Goal: Task Accomplishment & Management: Use online tool/utility

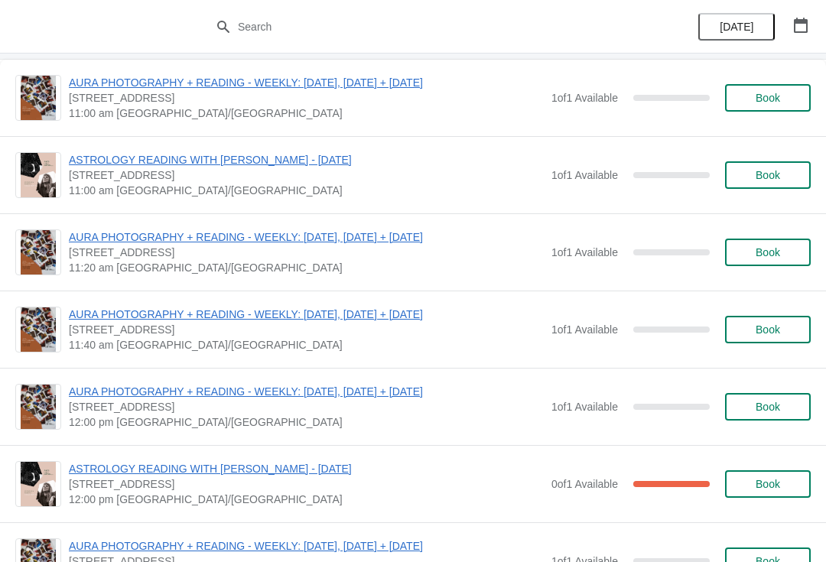
scroll to position [2773, 0]
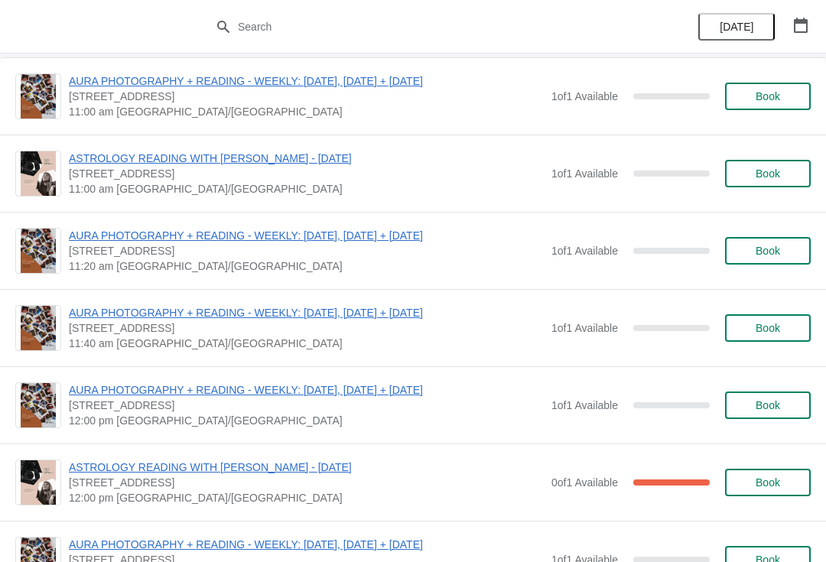
click at [321, 473] on span "ASTROLOGY READING WITH [PERSON_NAME] - [DATE]" at bounding box center [306, 467] width 475 height 15
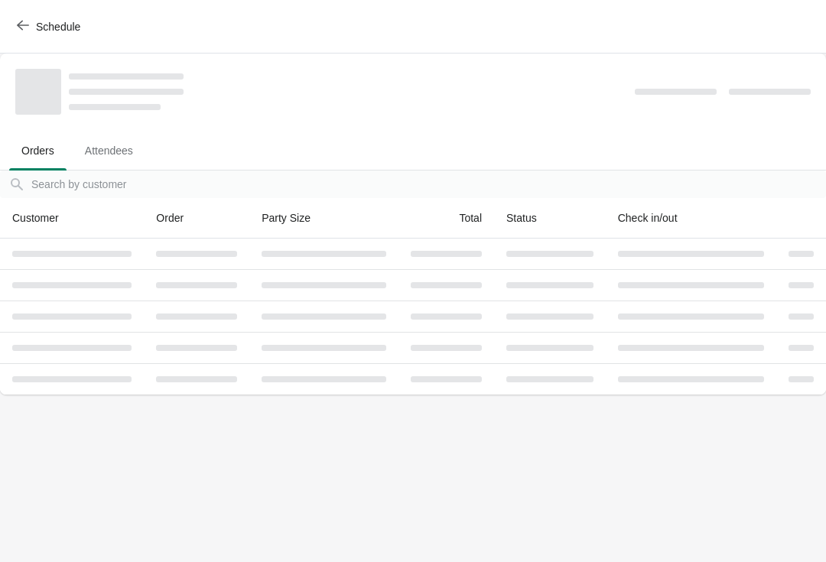
scroll to position [0, 0]
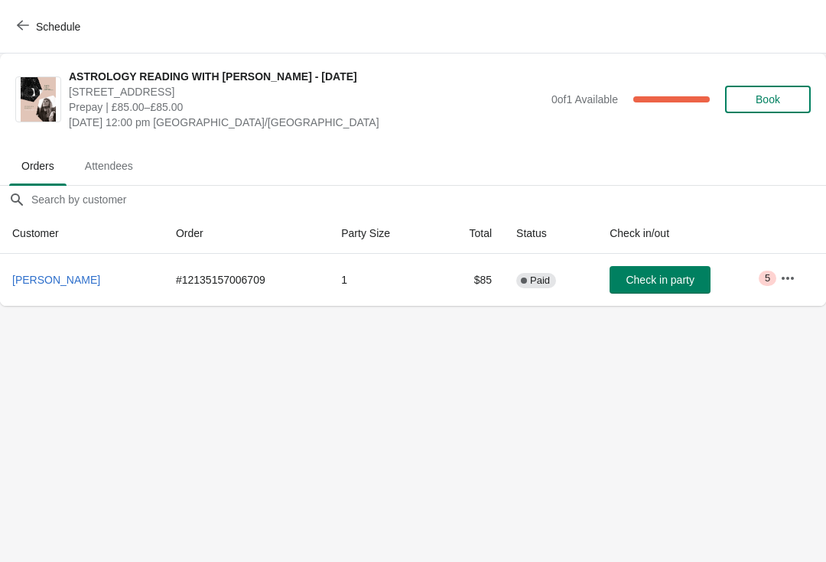
click at [786, 277] on icon "button" at bounding box center [787, 278] width 15 height 15
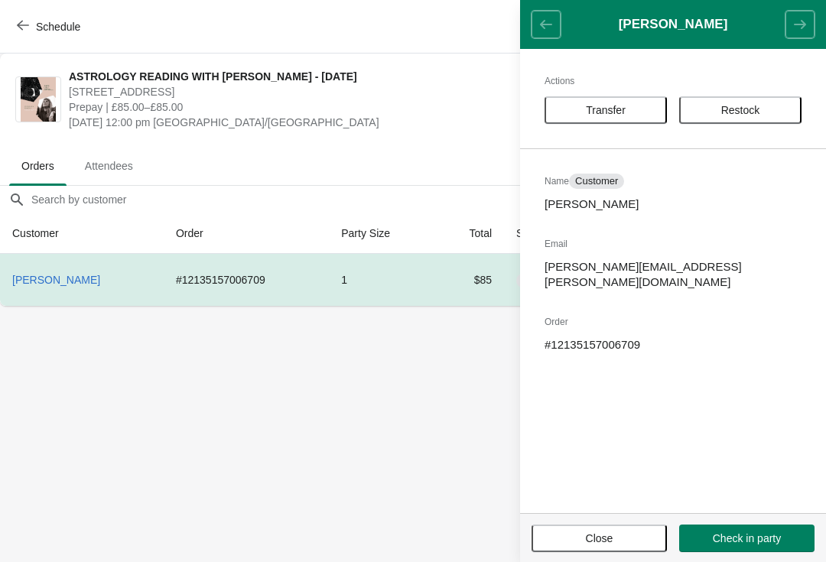
click at [636, 106] on span "Transfer" at bounding box center [605, 110] width 95 height 12
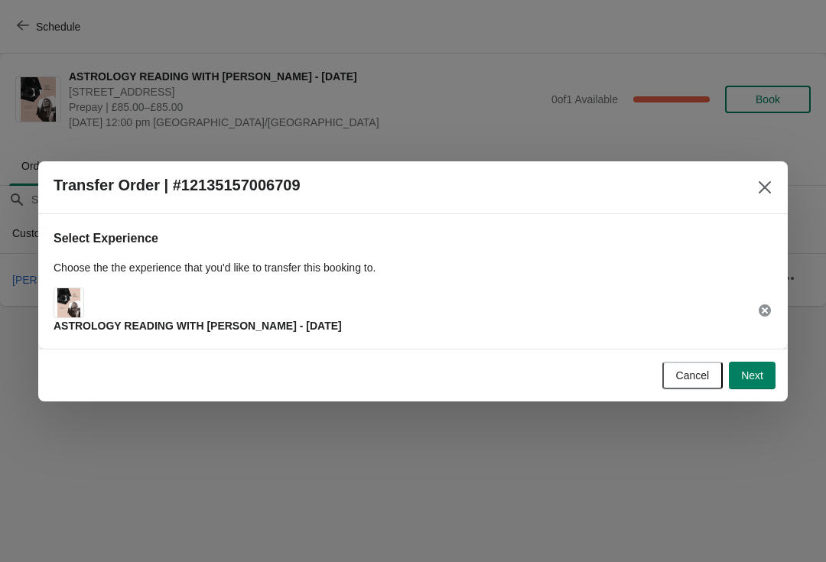
click at [759, 382] on button "Next" at bounding box center [752, 376] width 47 height 28
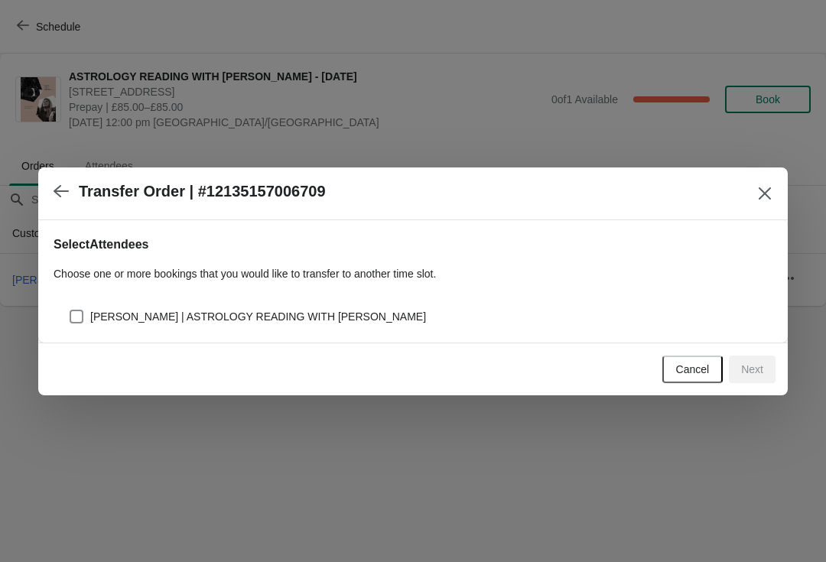
click at [416, 311] on div "[PERSON_NAME] | ASTROLOGY READING WITH [PERSON_NAME]" at bounding box center [421, 316] width 704 height 21
click at [99, 314] on span "[PERSON_NAME] | ASTROLOGY READING WITH [PERSON_NAME]" at bounding box center [258, 316] width 336 height 15
click at [70, 311] on input "[PERSON_NAME] | ASTROLOGY READING WITH [PERSON_NAME]" at bounding box center [70, 310] width 1 height 1
checkbox input "true"
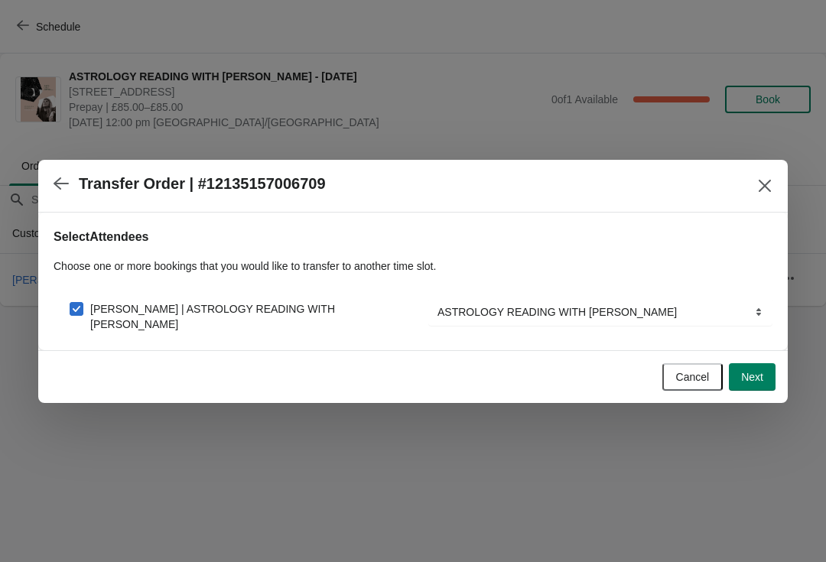
click at [753, 376] on span "Next" at bounding box center [752, 377] width 22 height 12
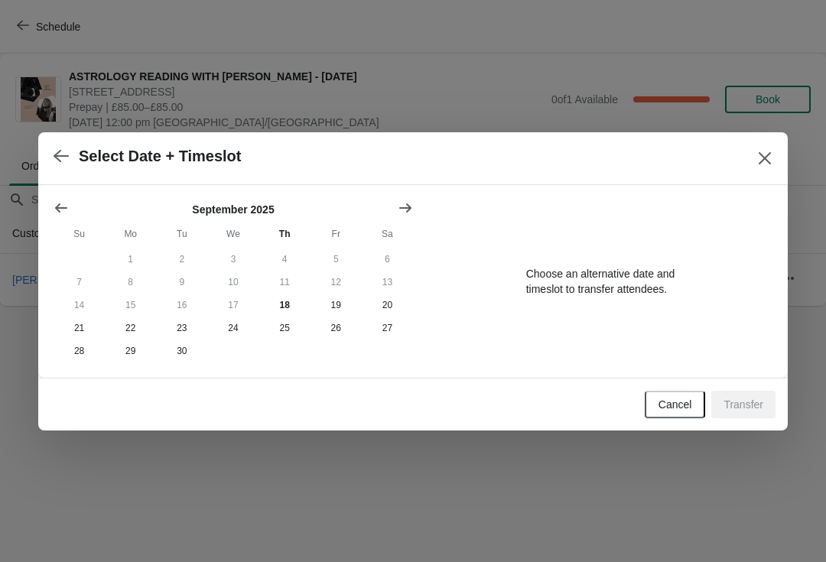
click at [402, 207] on icon "Show next month, October 2025" at bounding box center [405, 207] width 12 height 9
click at [385, 330] on button "25" at bounding box center [387, 328] width 51 height 23
click at [772, 153] on icon "Close" at bounding box center [764, 158] width 15 height 15
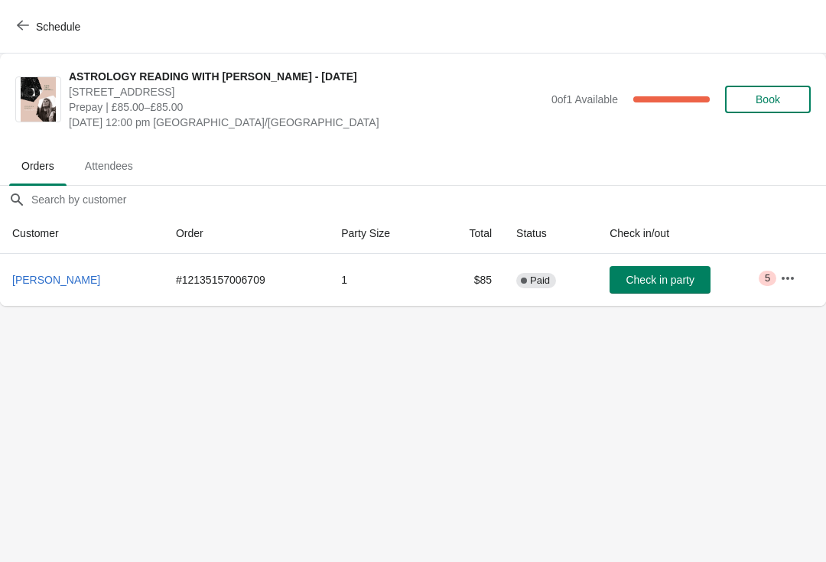
click at [794, 277] on icon "button" at bounding box center [788, 277] width 12 height 3
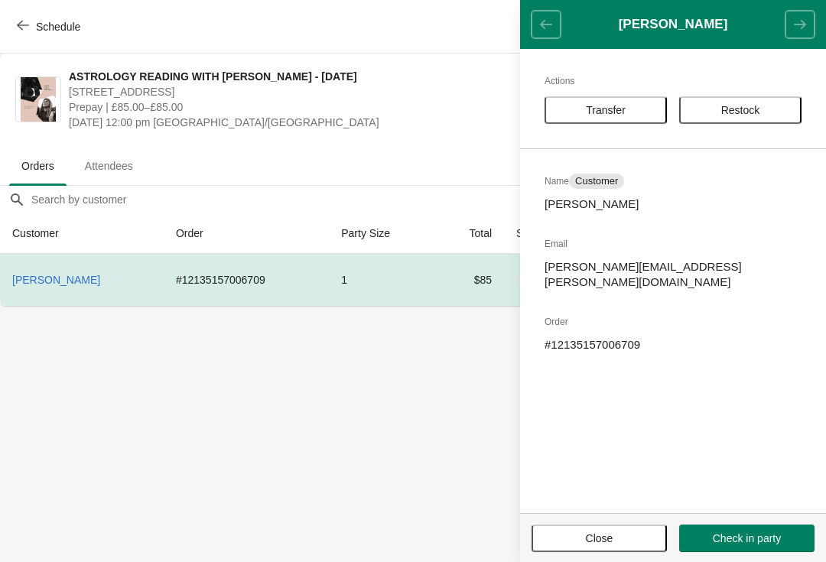
click at [616, 113] on span "Transfer" at bounding box center [606, 110] width 40 height 12
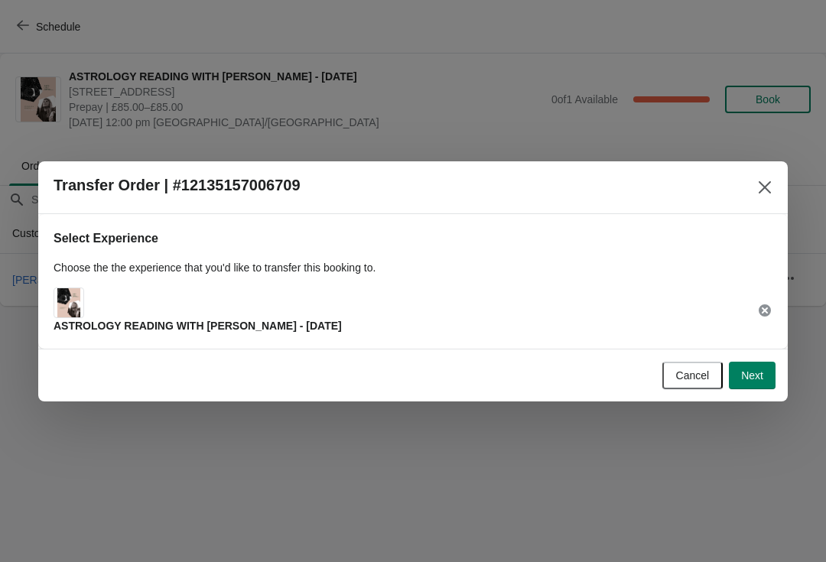
click at [763, 374] on button "Next" at bounding box center [752, 376] width 47 height 28
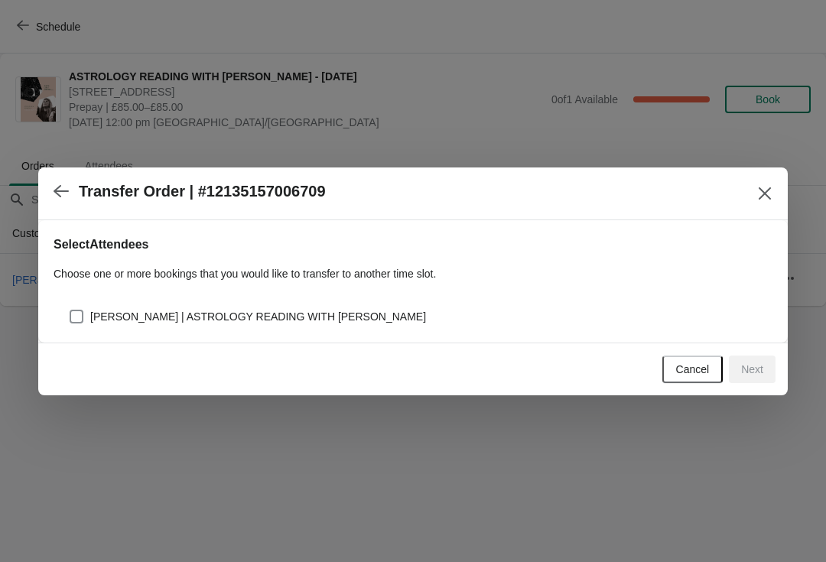
click at [82, 315] on span at bounding box center [77, 317] width 14 height 14
click at [70, 311] on input "[PERSON_NAME] | ASTROLOGY READING WITH [PERSON_NAME]" at bounding box center [70, 310] width 1 height 1
checkbox input "true"
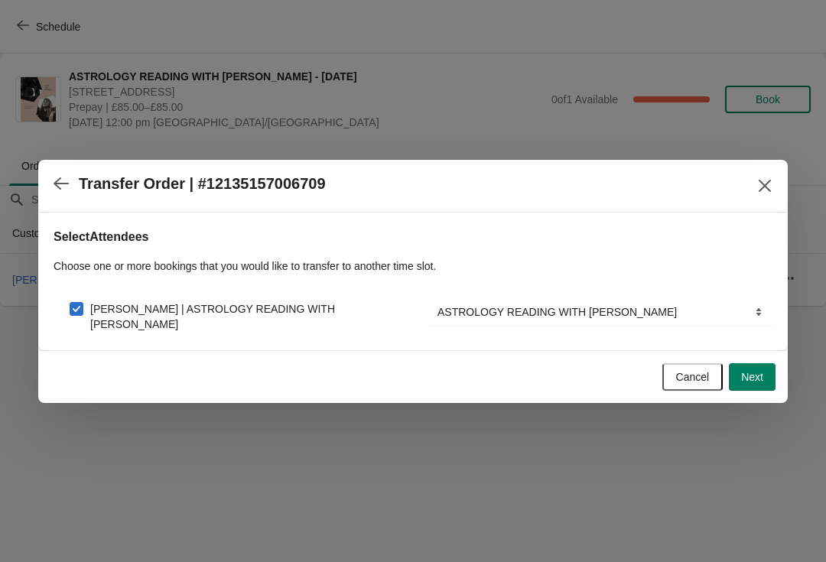
click at [756, 385] on button "Next" at bounding box center [752, 377] width 47 height 28
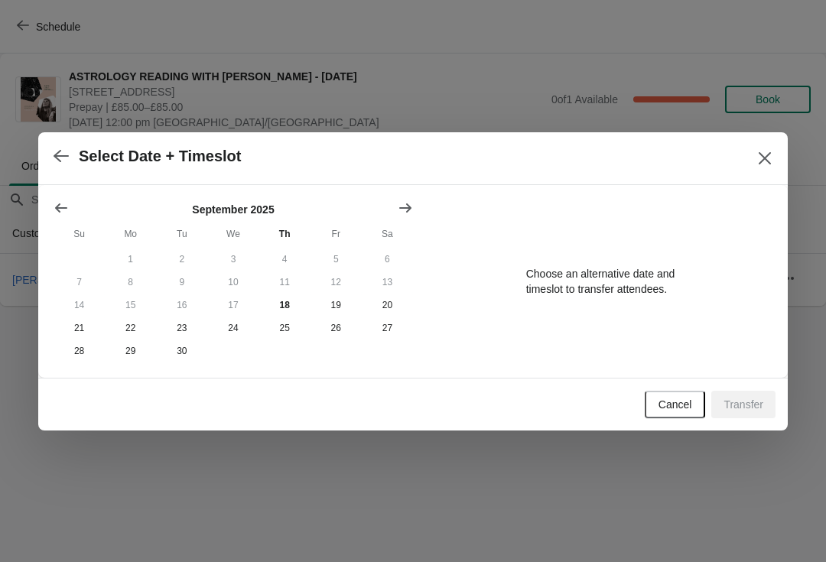
click at [407, 213] on icon "Show next month, October 2025" at bounding box center [405, 207] width 15 height 15
click at [385, 326] on button "25" at bounding box center [387, 328] width 51 height 23
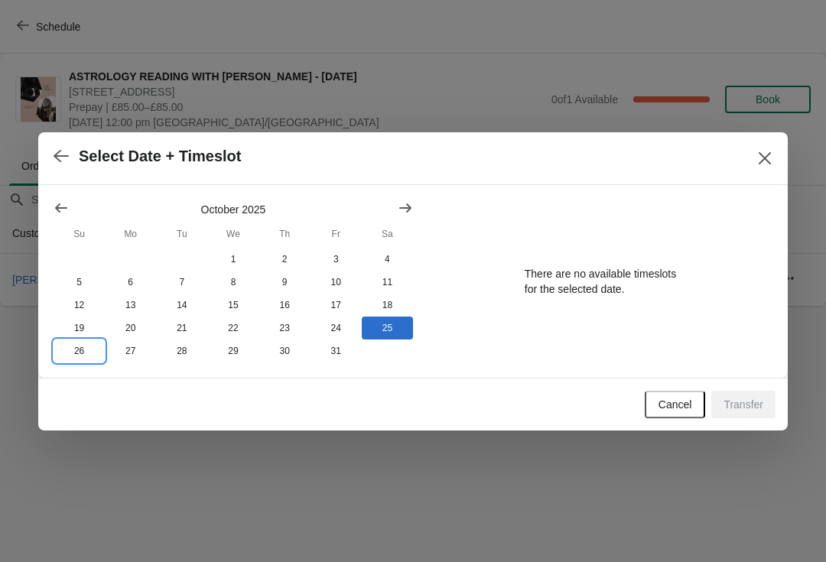
click at [88, 350] on button "26" at bounding box center [79, 351] width 51 height 23
click at [390, 307] on button "18" at bounding box center [387, 305] width 51 height 23
click at [385, 318] on button "25" at bounding box center [387, 328] width 51 height 23
click at [766, 153] on icon "Close" at bounding box center [764, 158] width 15 height 15
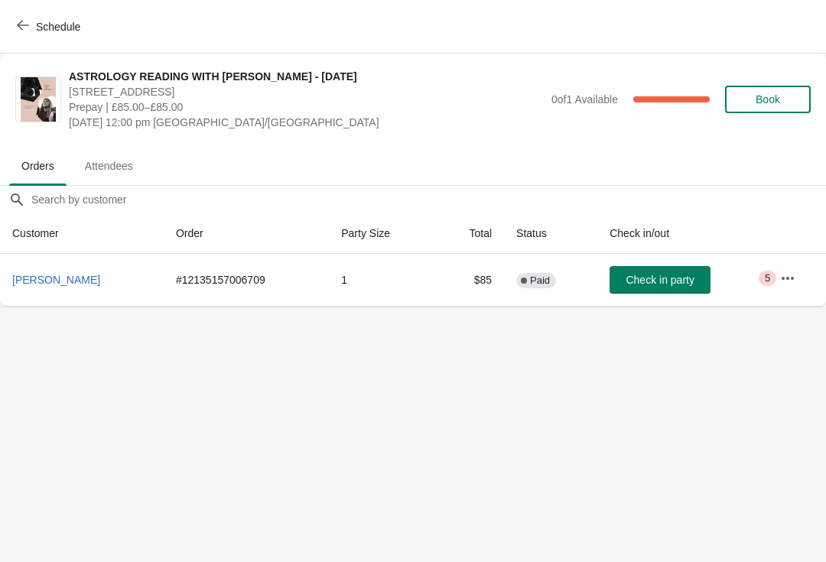
click at [790, 272] on icon "button" at bounding box center [787, 278] width 15 height 15
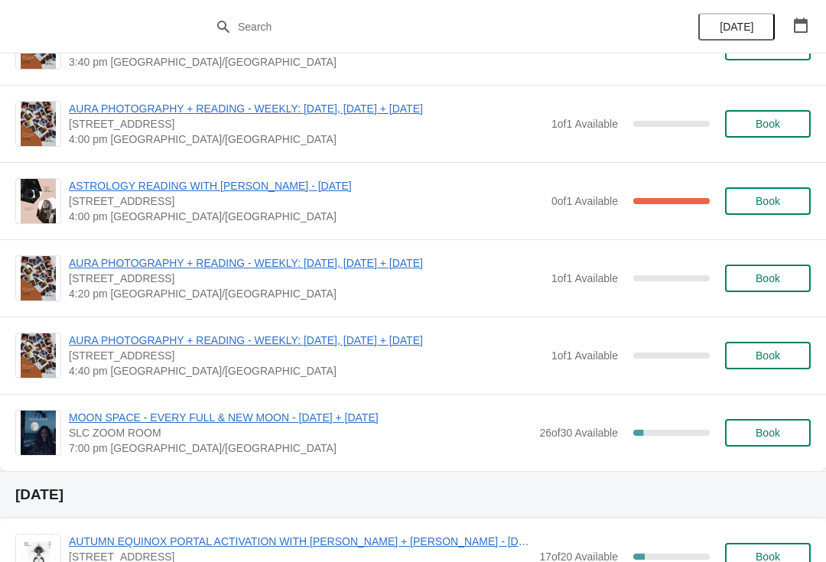
scroll to position [3830, 0]
